Goal: Entertainment & Leisure: Consume media (video, audio)

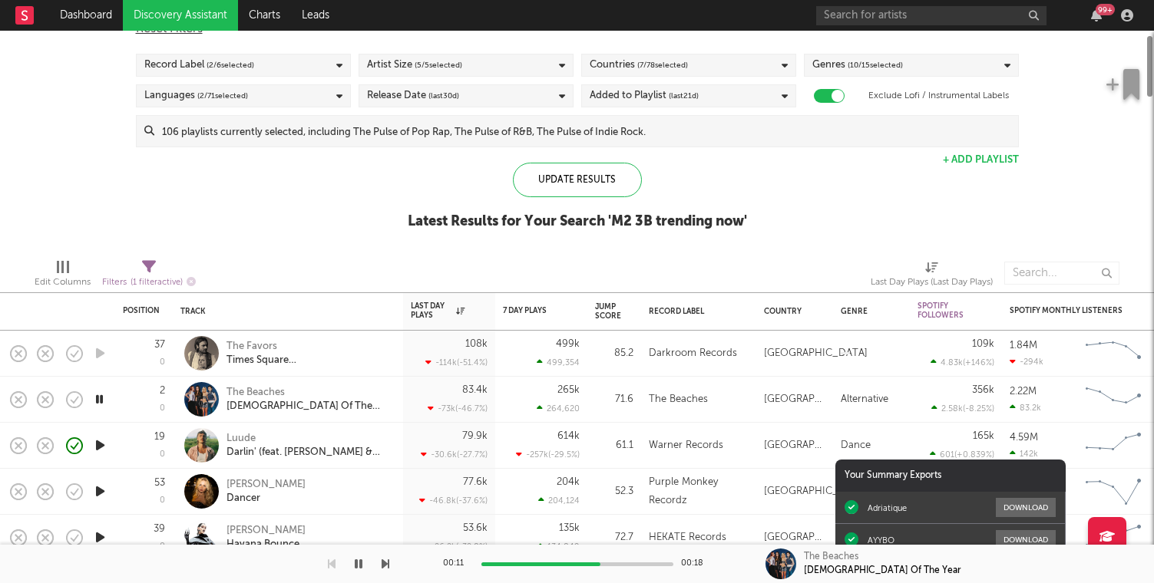
click at [539, 256] on div "Edit Columns Filters ( 1 filter active) Last Day Plays (Last Day Plays)" at bounding box center [577, 269] width 1154 height 46
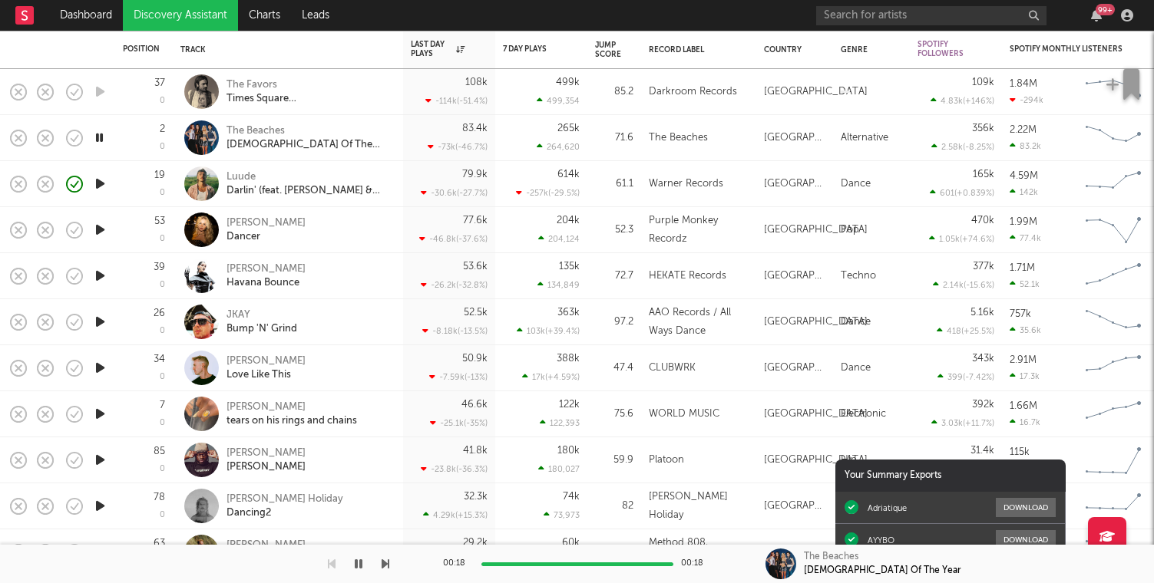
click at [104, 328] on icon "button" at bounding box center [100, 321] width 16 height 19
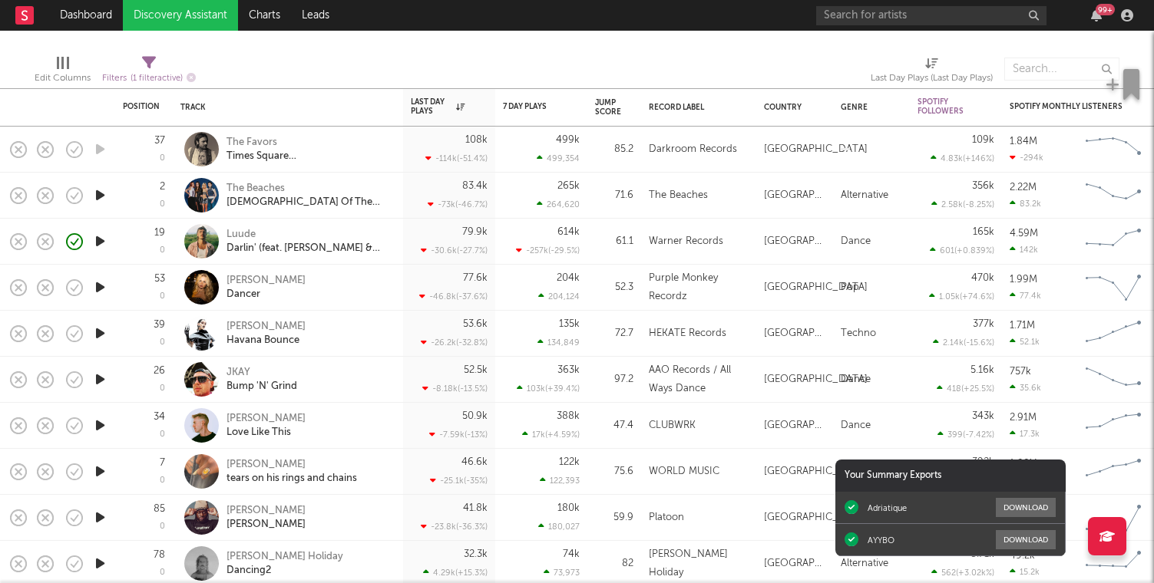
click at [99, 289] on icon "button" at bounding box center [100, 287] width 16 height 19
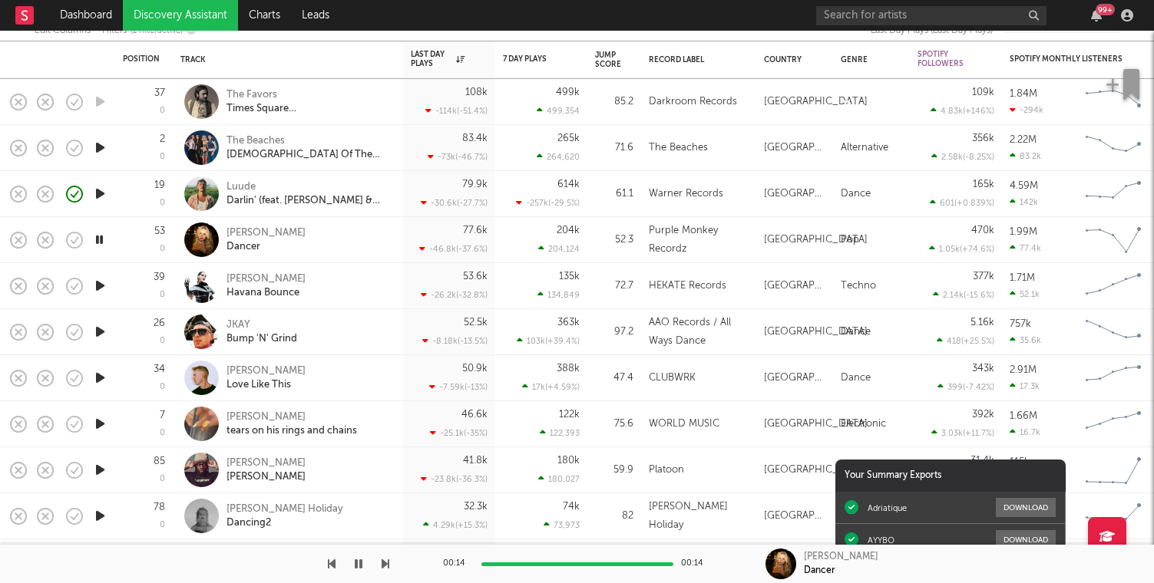
click at [96, 379] on icon "button" at bounding box center [100, 377] width 16 height 19
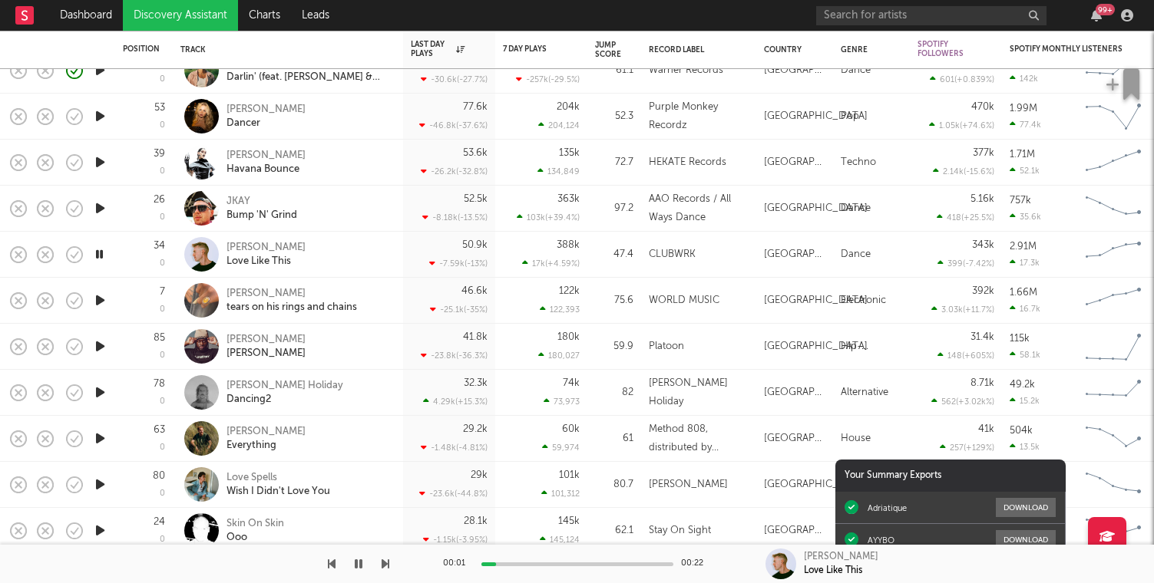
click at [100, 302] on icon "button" at bounding box center [100, 300] width 16 height 19
click at [100, 305] on icon "button" at bounding box center [99, 300] width 15 height 19
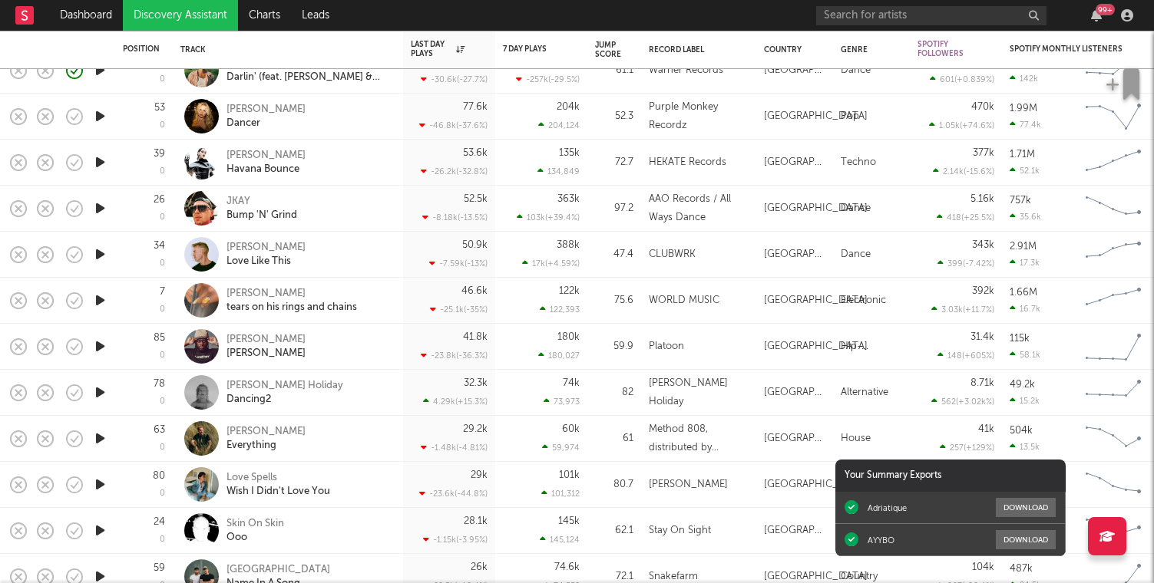
click at [99, 304] on icon "button" at bounding box center [100, 300] width 16 height 19
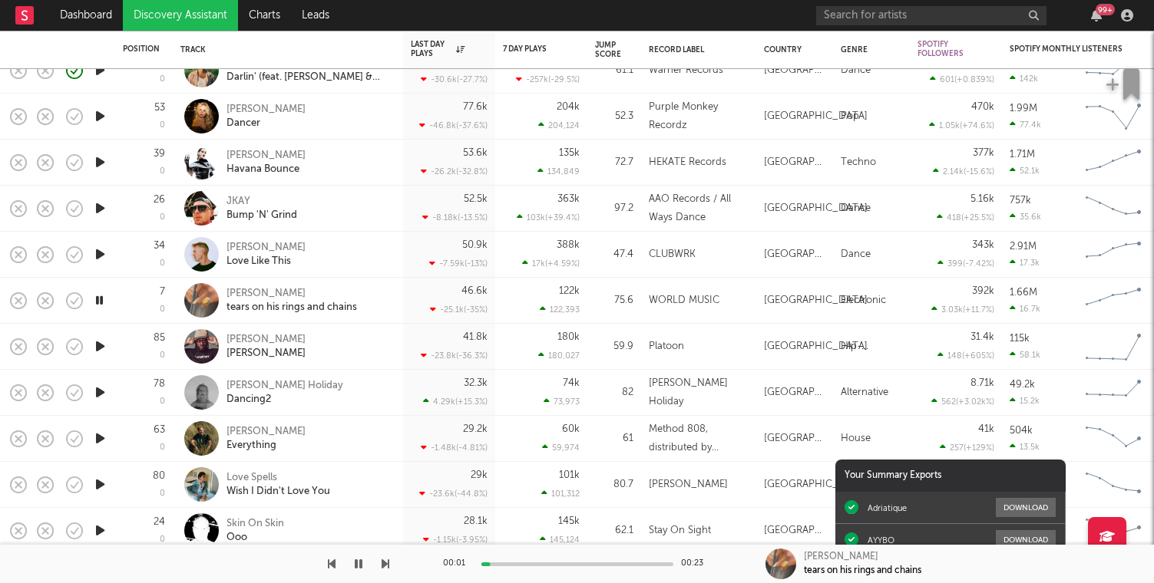
click at [105, 342] on icon "button" at bounding box center [100, 346] width 16 height 19
click at [15, 346] on icon "button" at bounding box center [18, 346] width 21 height 21
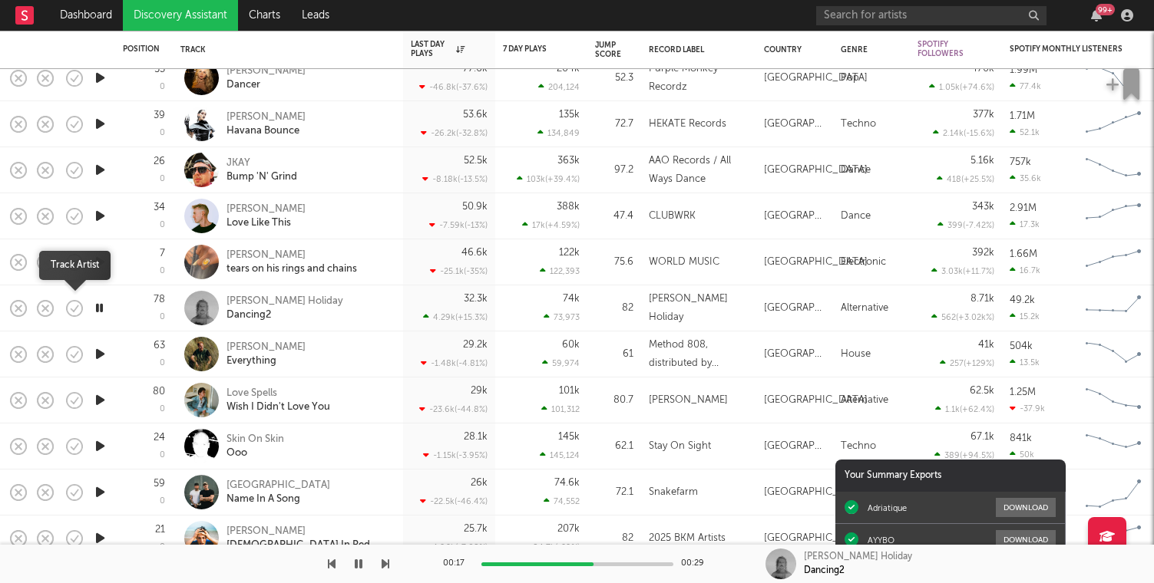
click at [74, 303] on icon "button" at bounding box center [74, 308] width 21 height 21
click at [102, 313] on icon "button" at bounding box center [99, 308] width 15 height 19
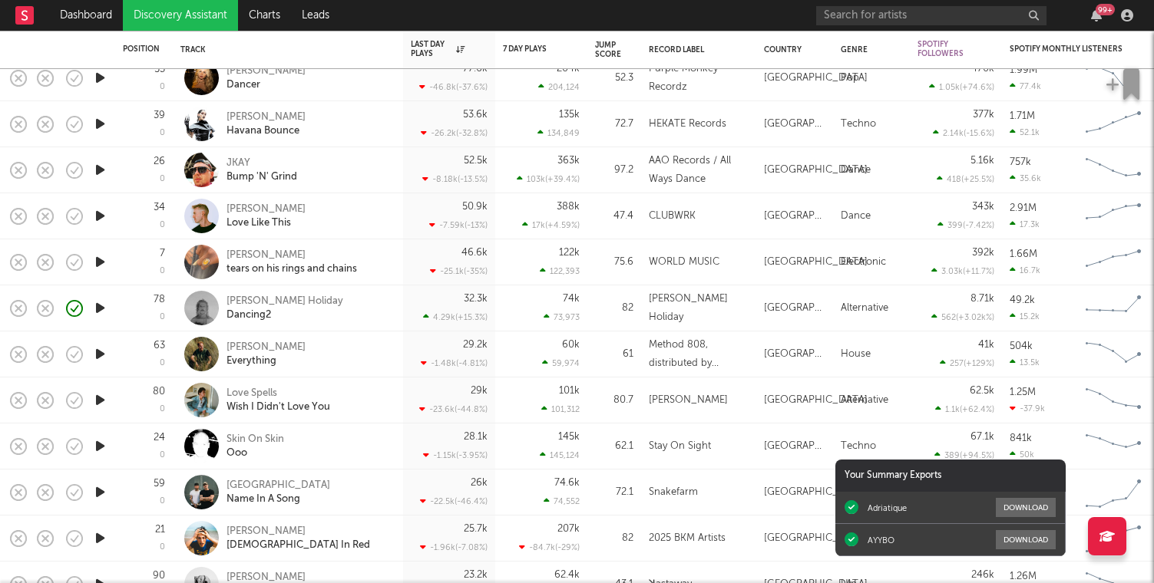
click at [101, 354] on icon "button" at bounding box center [100, 354] width 16 height 19
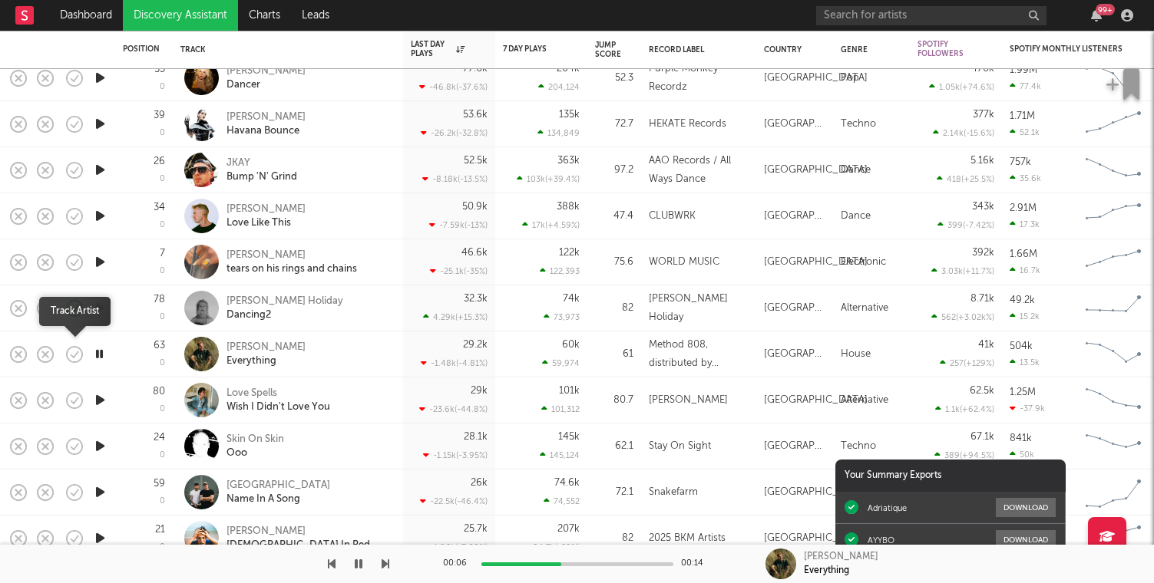
click at [81, 352] on icon "button" at bounding box center [75, 354] width 16 height 16
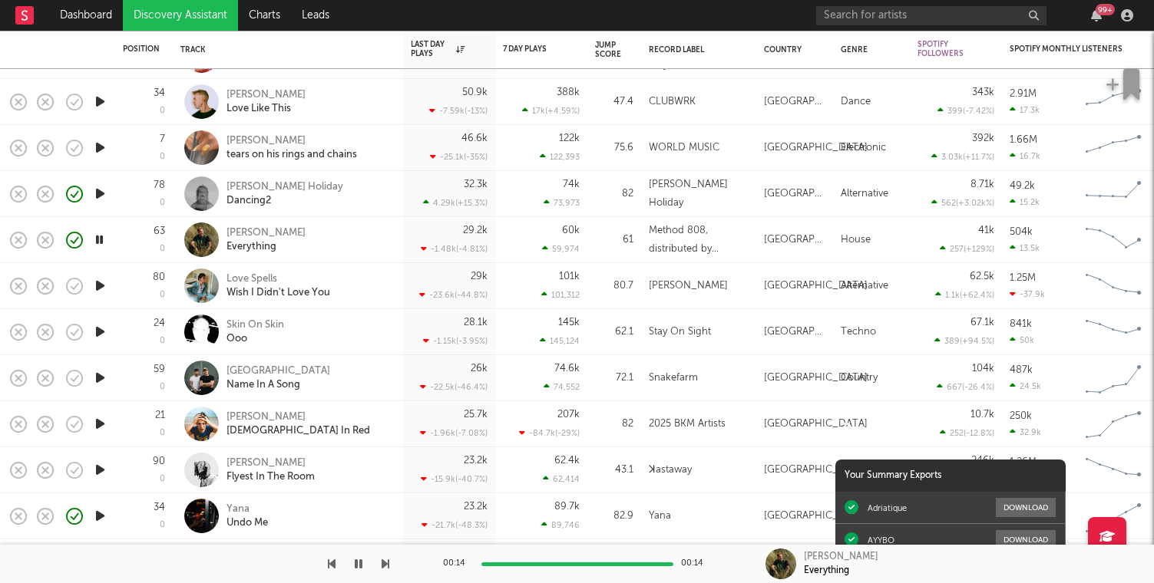
click at [97, 289] on icon "button" at bounding box center [100, 285] width 16 height 19
click at [600, 269] on div "80.7" at bounding box center [614, 286] width 54 height 46
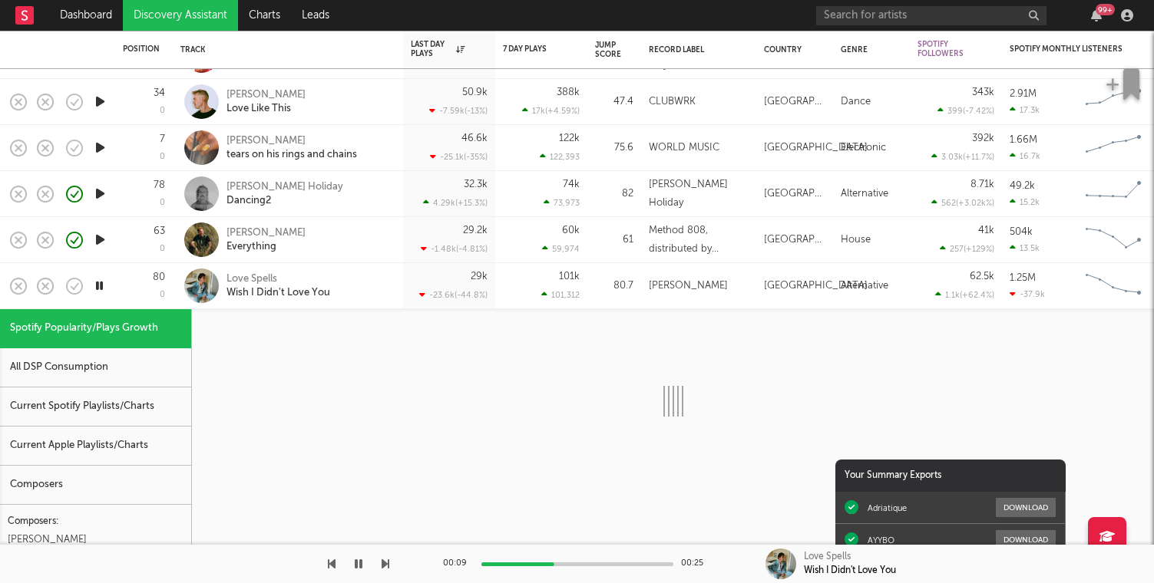
click at [600, 269] on div "80.7" at bounding box center [614, 286] width 54 height 46
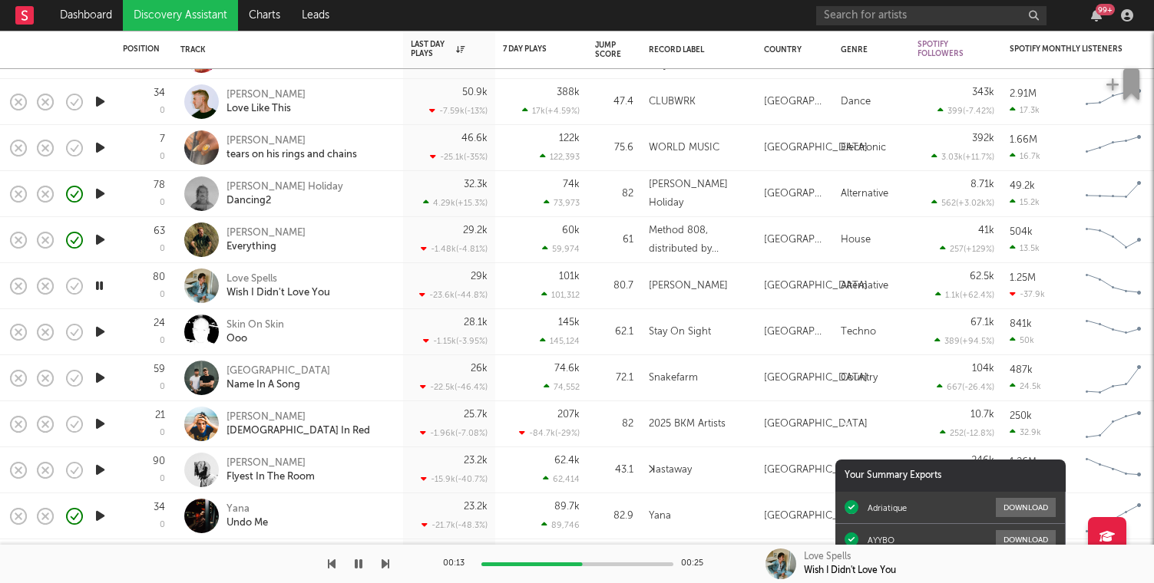
click at [1095, 8] on div "99 +" at bounding box center [1104, 10] width 19 height 12
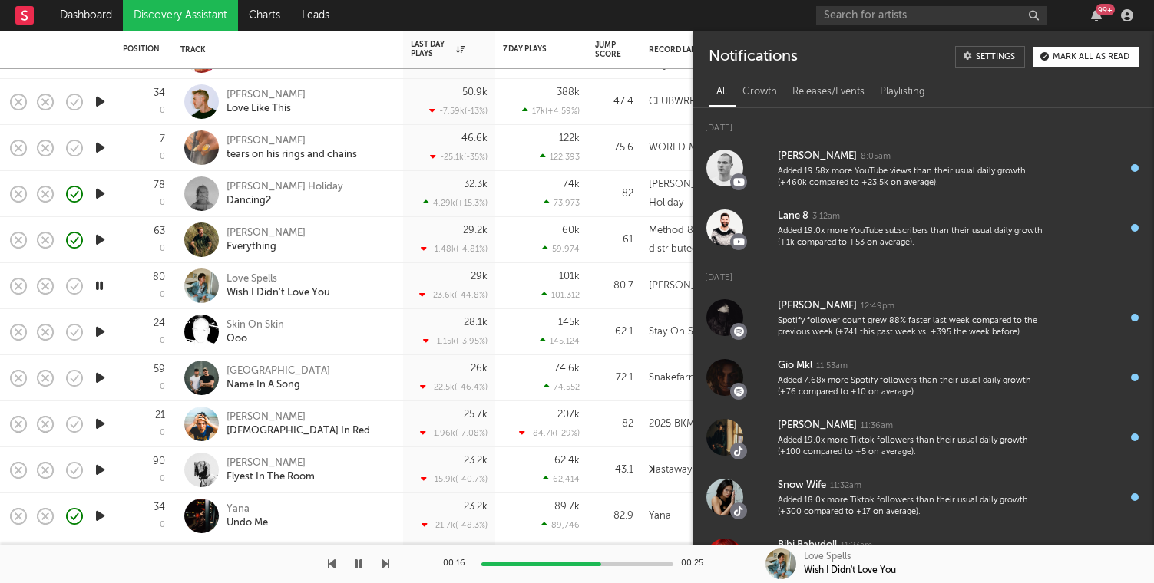
click at [1095, 8] on div "99 +" at bounding box center [1104, 10] width 19 height 12
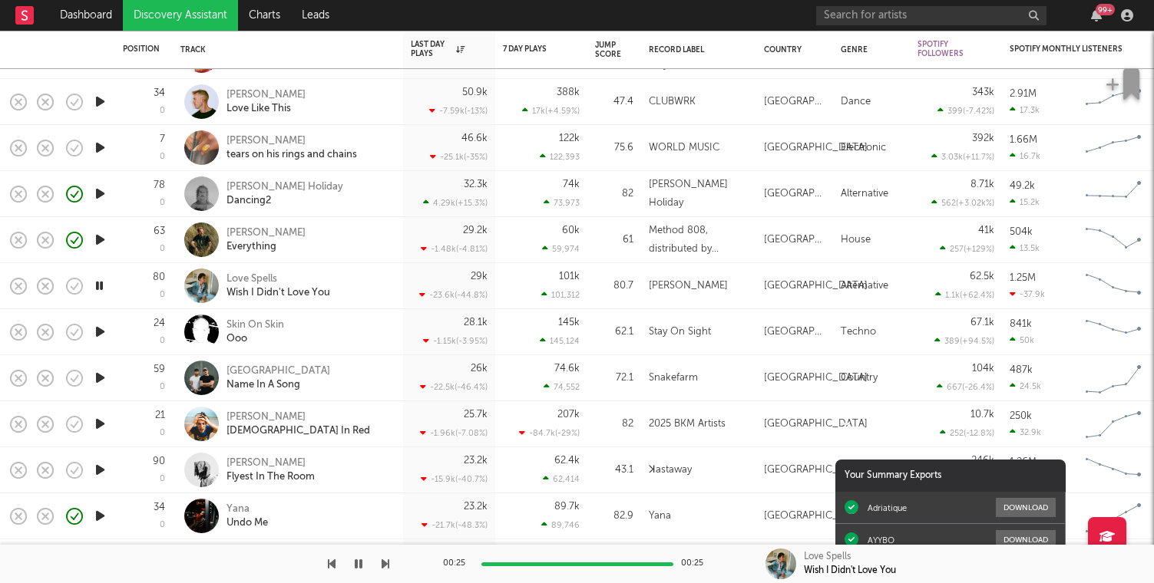
click at [105, 325] on icon "button" at bounding box center [100, 331] width 16 height 19
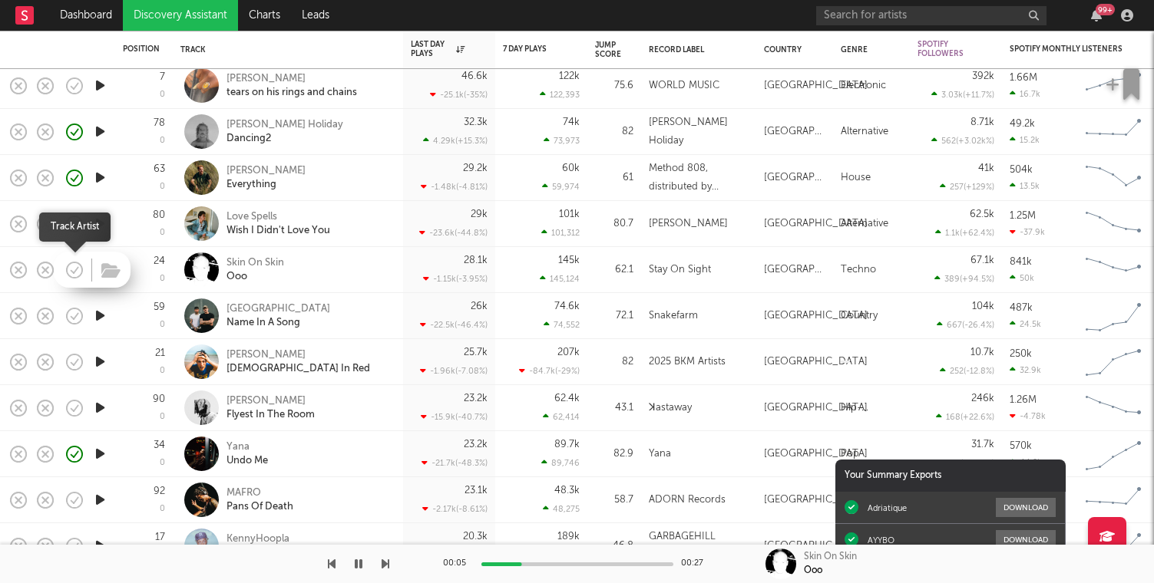
click at [76, 271] on icon "button" at bounding box center [74, 269] width 21 height 21
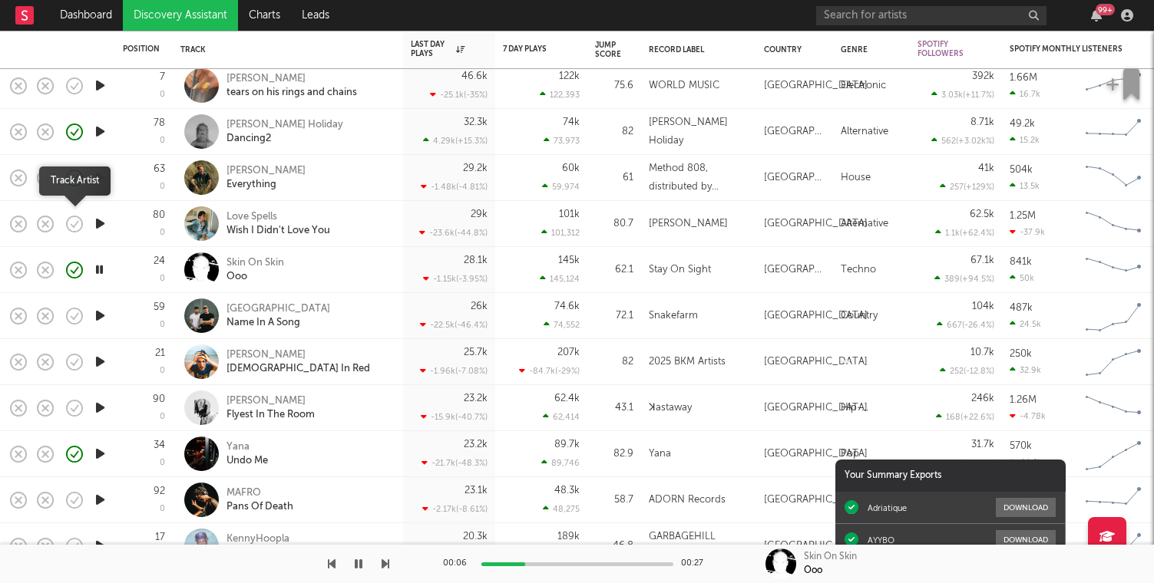
click at [75, 227] on icon "button" at bounding box center [74, 223] width 21 height 21
click at [102, 317] on icon "button" at bounding box center [100, 315] width 16 height 19
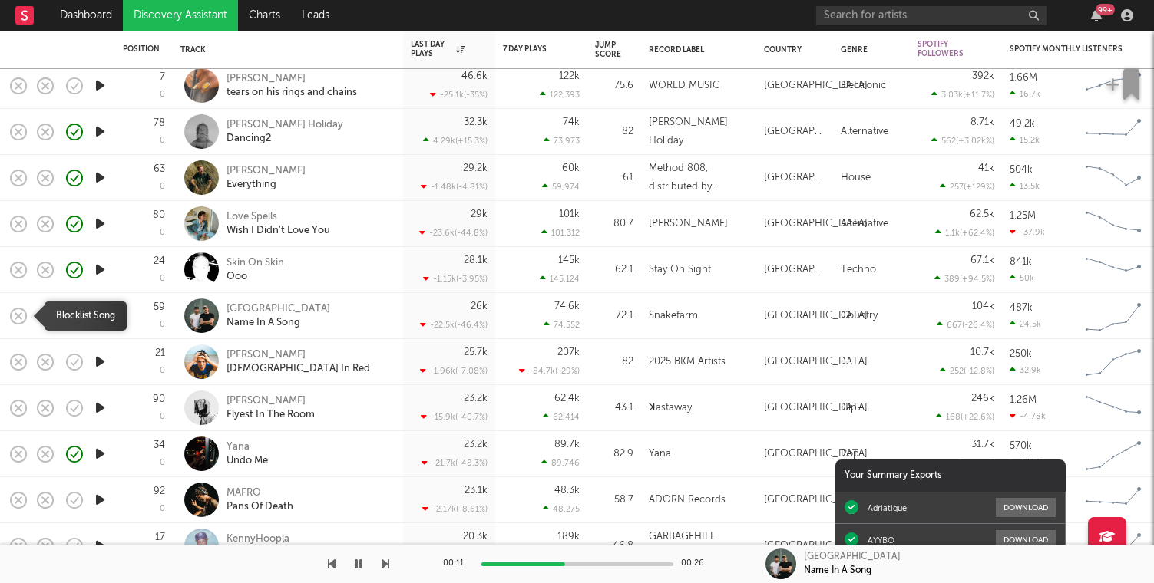
click at [22, 316] on icon "button" at bounding box center [18, 316] width 21 height 21
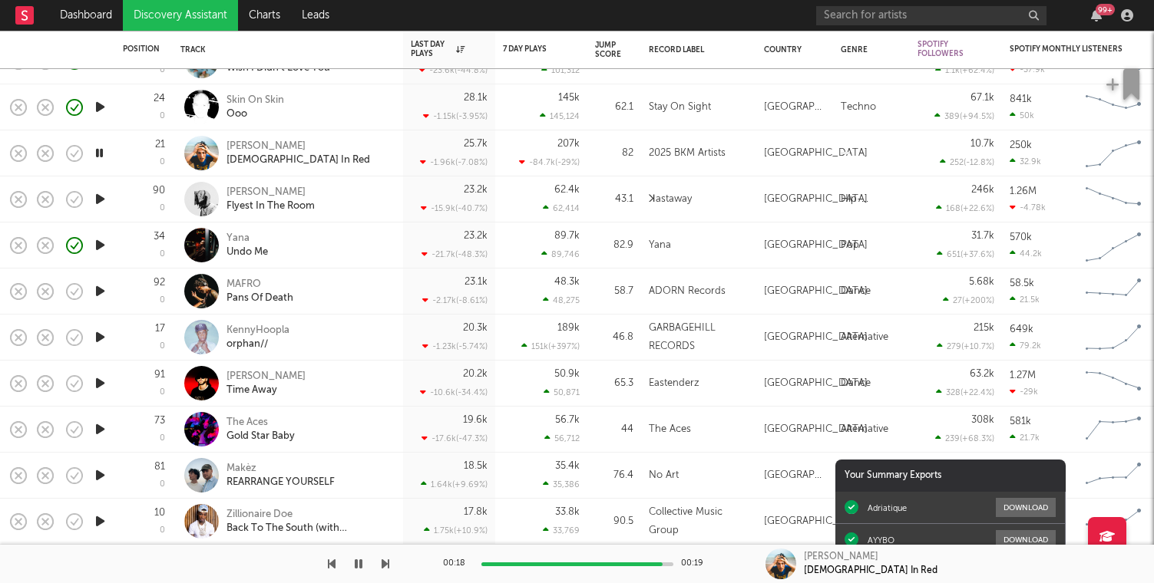
click at [96, 201] on icon "button" at bounding box center [100, 199] width 16 height 19
click at [18, 201] on icon "button" at bounding box center [18, 199] width 21 height 21
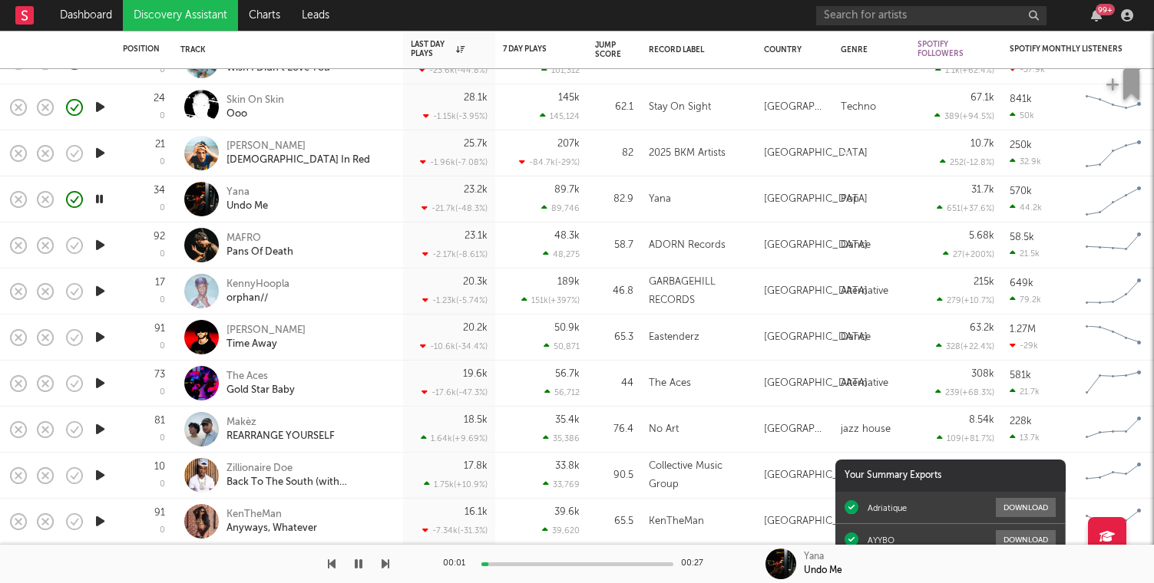
click at [103, 244] on icon "button" at bounding box center [100, 245] width 16 height 19
